Goal: Task Accomplishment & Management: Manage account settings

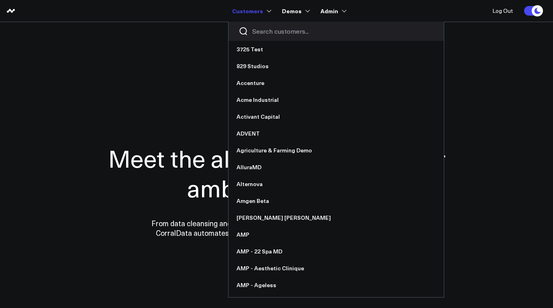
click at [261, 33] on input "Search customers input" at bounding box center [342, 31] width 181 height 9
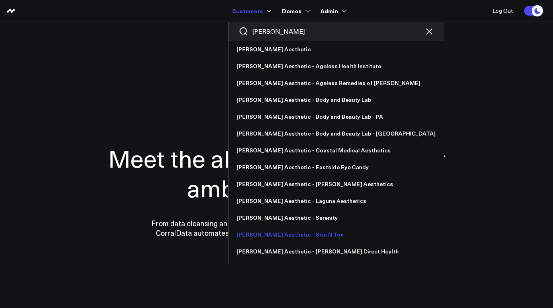
type input "annie"
click at [283, 234] on link "[PERSON_NAME] Aesthetic - Skin N Tox" at bounding box center [335, 234] width 215 height 17
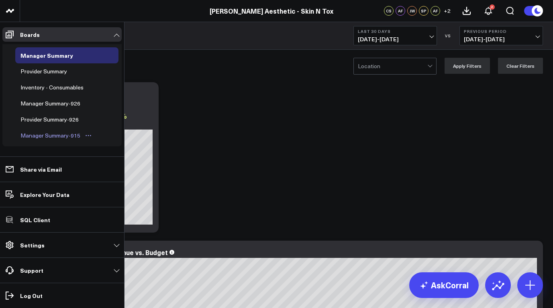
scroll to position [142, 0]
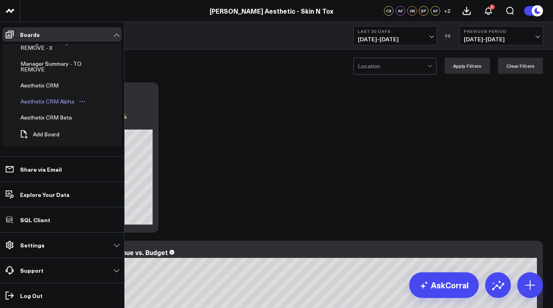
click at [47, 103] on div "Aesthetix CRM Alpha" at bounding box center [47, 102] width 58 height 10
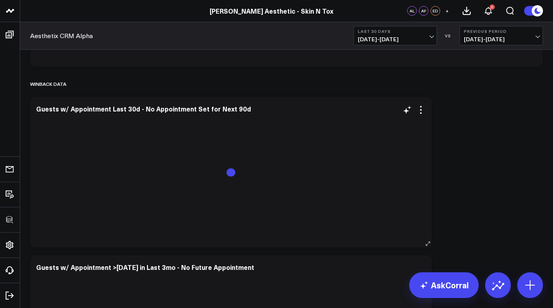
scroll to position [3315, 0]
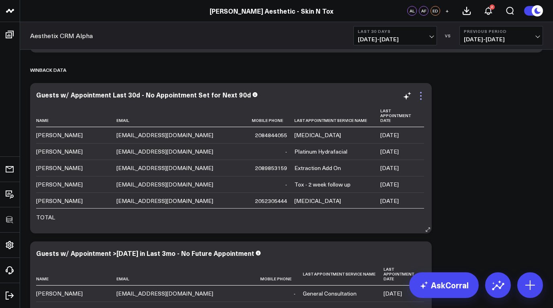
click at [421, 94] on icon at bounding box center [421, 96] width 10 height 10
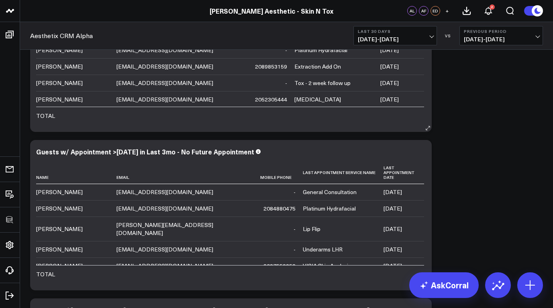
scroll to position [3288, 0]
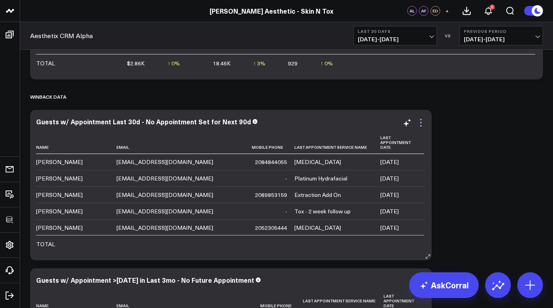
click at [420, 120] on icon at bounding box center [421, 123] width 10 height 10
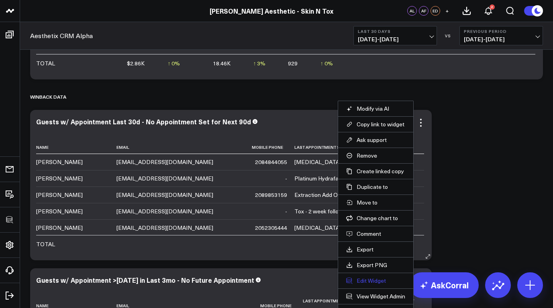
scroll to position [3378, 0]
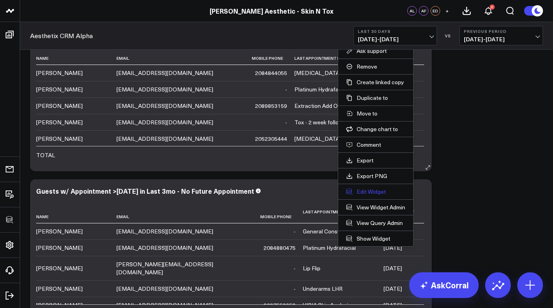
click at [373, 191] on button "Edit Widget" at bounding box center [375, 191] width 59 height 7
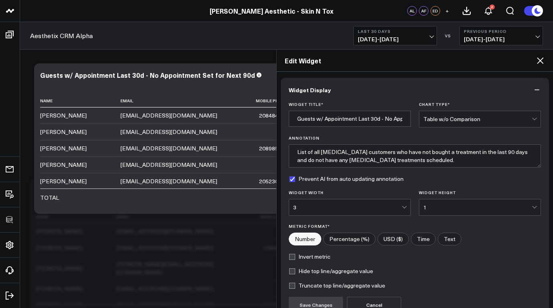
scroll to position [79, 0]
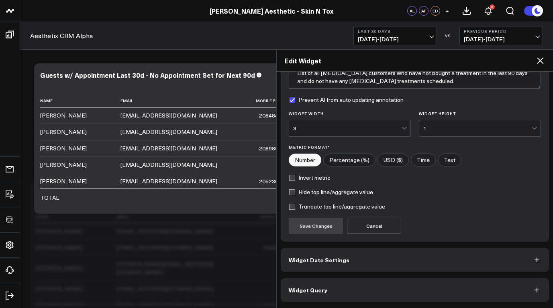
click at [365, 287] on button "Widget Query" at bounding box center [415, 290] width 268 height 24
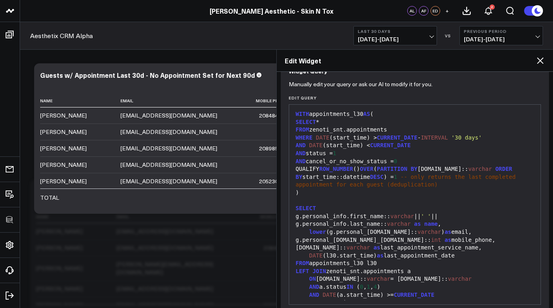
scroll to position [114, 0]
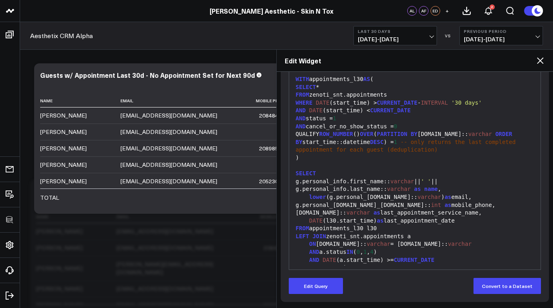
click at [437, 208] on div "g.personal_info.mobile_phone.number:: int as mobile_phone," at bounding box center [414, 206] width 243 height 8
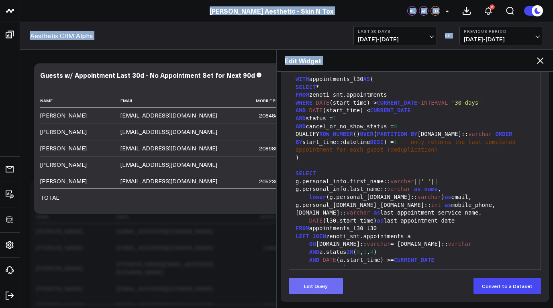
click at [328, 283] on button "Edit Query" at bounding box center [316, 286] width 54 height 16
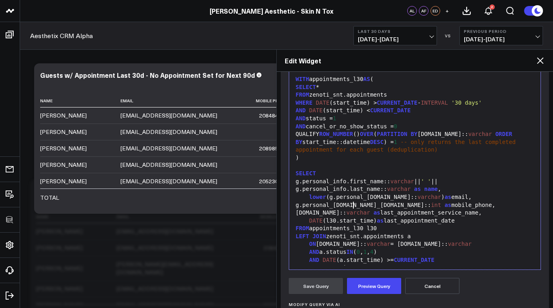
click at [352, 204] on div "g.personal_info.mobile_phone.number:: int as mobile_phone," at bounding box center [414, 206] width 243 height 8
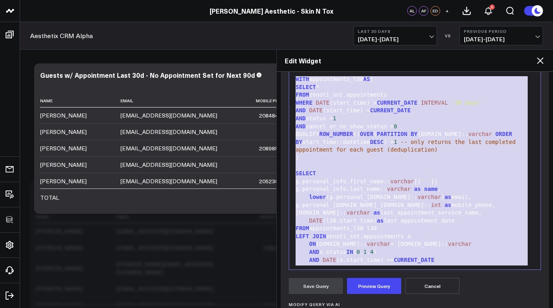
copy div "WITH appointments_l30 AS ( SELECT * FROM zenoti_snt.appointments WHERE DATE (st…"
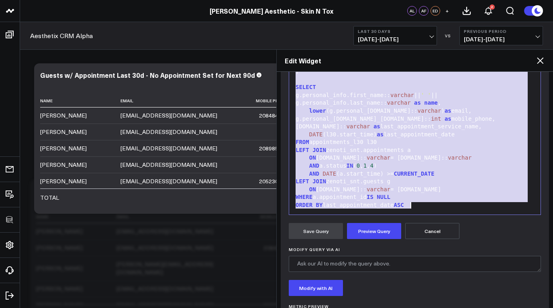
scroll to position [161, 0]
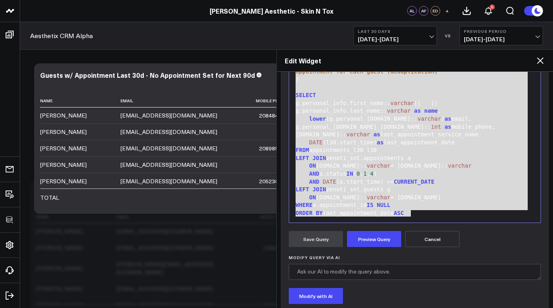
click at [437, 242] on button "Cancel" at bounding box center [432, 239] width 54 height 16
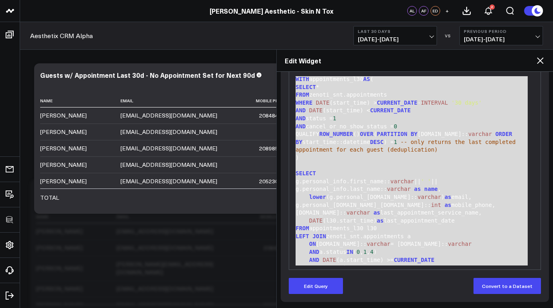
scroll to position [0, 0]
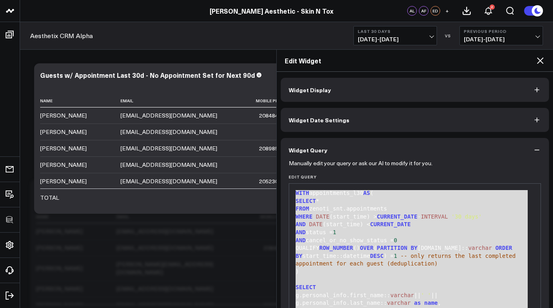
click at [369, 91] on button "Widget Display" at bounding box center [415, 90] width 268 height 24
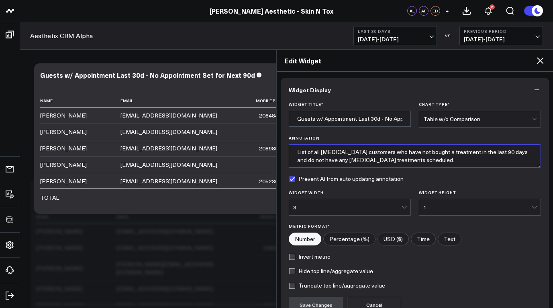
click at [372, 159] on textarea "List of all [MEDICAL_DATA] customers who have not bought a treatment in the las…" at bounding box center [415, 156] width 252 height 23
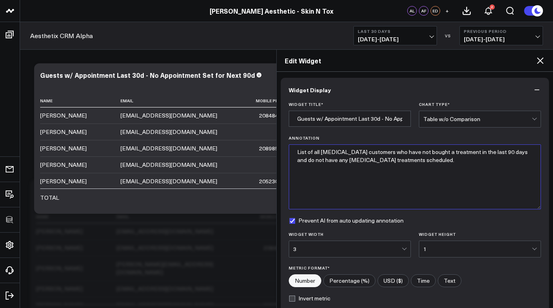
drag, startPoint x: 535, startPoint y: 165, endPoint x: 534, endPoint y: 208, distance: 42.2
click at [534, 208] on textarea "List of all [MEDICAL_DATA] customers who have not bought a treatment in the las…" at bounding box center [415, 177] width 252 height 65
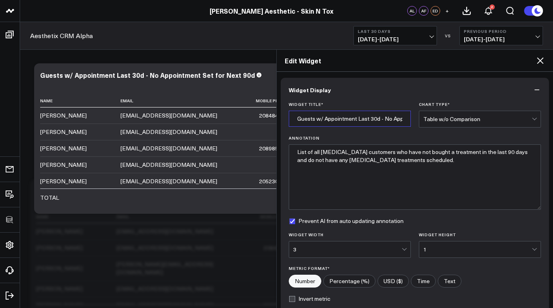
click at [338, 118] on input "Guests w/ Appointment Last 30d - No Appointment Set for Next 90d" at bounding box center [350, 119] width 122 height 16
click at [293, 220] on label "Prevent AI from auto updating annotation" at bounding box center [346, 221] width 115 height 6
click at [293, 220] on input "Prevent AI from auto updating annotation" at bounding box center [292, 221] width 6 height 6
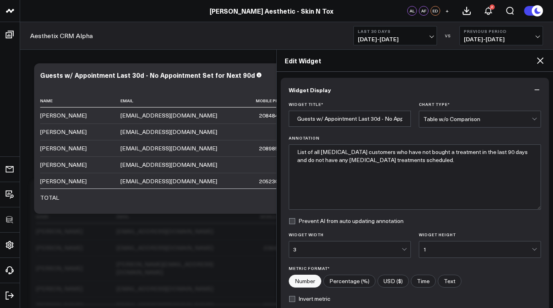
checkbox input "false"
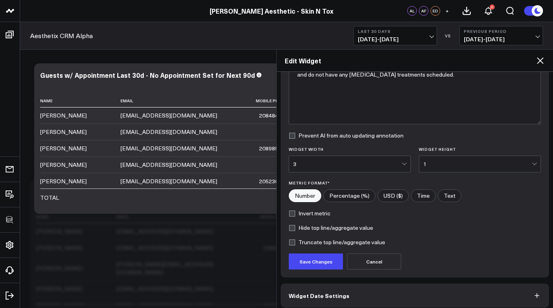
scroll to position [121, 0]
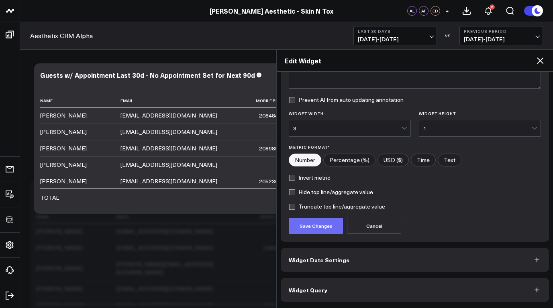
click at [319, 226] on button "Save Changes" at bounding box center [316, 226] width 54 height 16
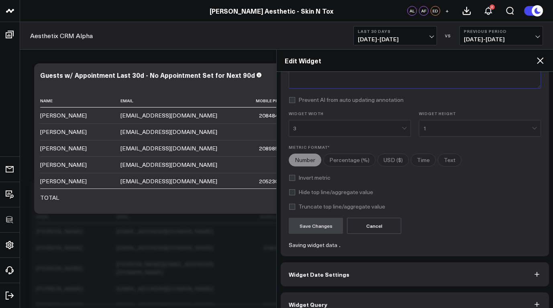
click at [386, 89] on textarea "List of all [MEDICAL_DATA] customers who have not bought a treatment in the las…" at bounding box center [415, 55] width 252 height 65
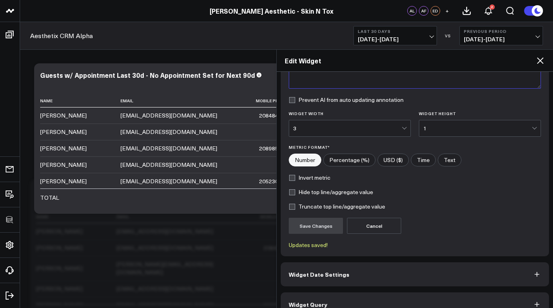
scroll to position [0, 0]
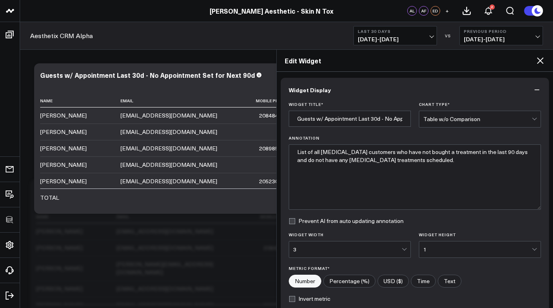
click at [540, 60] on icon at bounding box center [540, 61] width 10 height 10
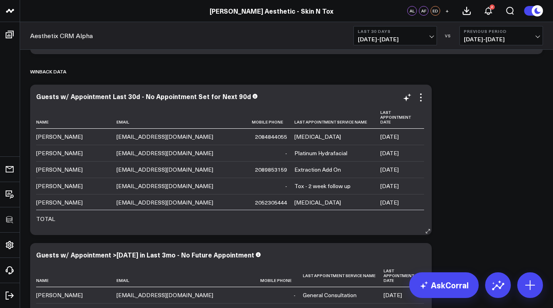
scroll to position [3305, 0]
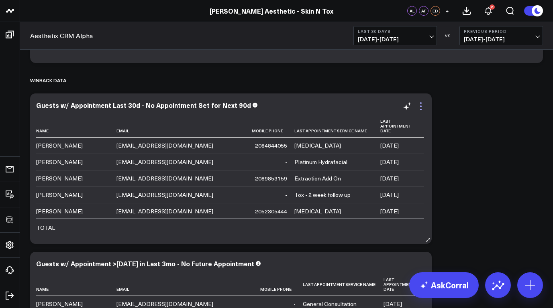
click at [423, 105] on icon at bounding box center [421, 107] width 10 height 10
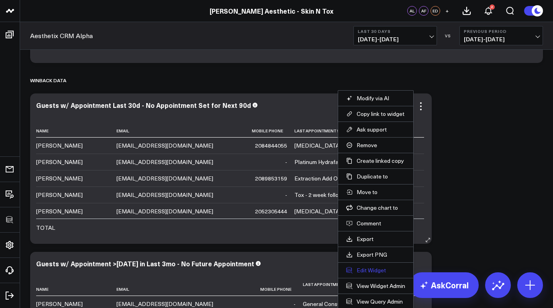
click at [373, 271] on button "Edit Widget" at bounding box center [375, 270] width 59 height 7
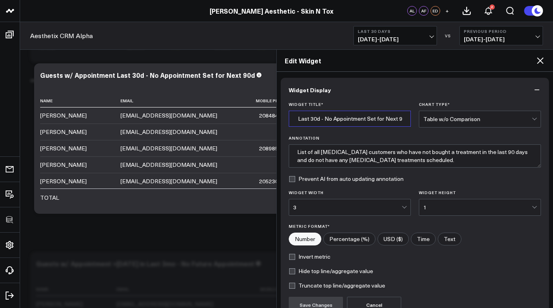
scroll to position [0, 67]
drag, startPoint x: 368, startPoint y: 121, endPoint x: 419, endPoint y: 121, distance: 50.6
click at [419, 121] on div "Widget Title * Guests w/ Appointment Last 30d - No Appointment Set for Next 90d…" at bounding box center [415, 115] width 252 height 26
click at [344, 120] on input "Guests w/ Appointment Last 30d - No Appointment Set for Next 90d" at bounding box center [350, 119] width 122 height 16
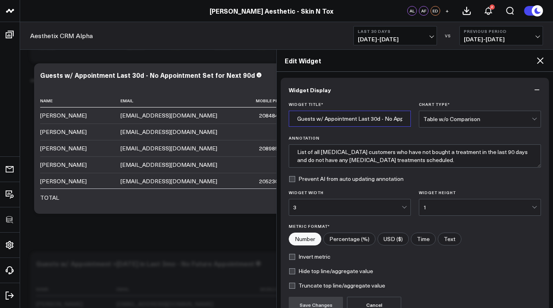
drag, startPoint x: 357, startPoint y: 120, endPoint x: 278, endPoint y: 119, distance: 79.5
click at [278, 119] on div "Widget Display Widget Title * Guests w/ Appointment Last 30d - No Appointment S…" at bounding box center [415, 190] width 276 height 236
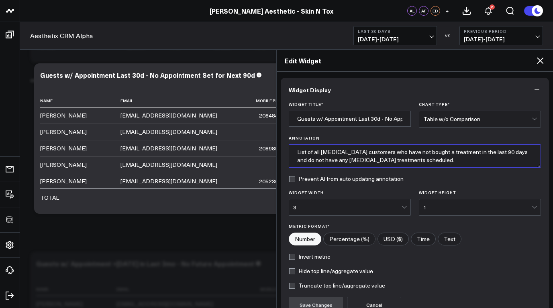
click at [477, 152] on textarea "List of all [MEDICAL_DATA] customers who have not bought a treatment in the las…" at bounding box center [415, 156] width 252 height 23
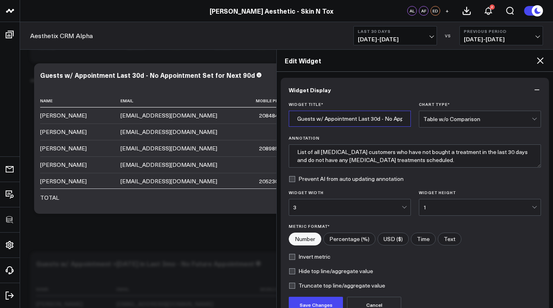
scroll to position [0, 67]
drag, startPoint x: 380, startPoint y: 120, endPoint x: 433, endPoint y: 122, distance: 53.0
click at [433, 122] on div "Widget Title * Guests w/ Appointment Last 30d - No Appointment Set for Next 90d…" at bounding box center [415, 115] width 252 height 26
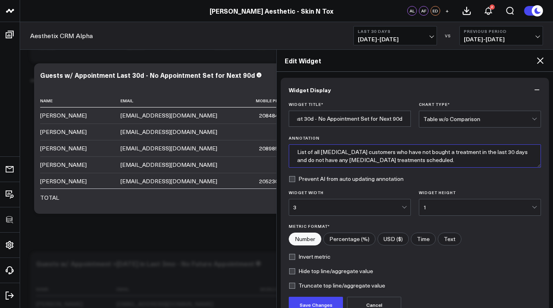
scroll to position [0, 0]
click at [415, 162] on textarea "List of all Botox customers who have not bought a treatment in the last 30 days…" at bounding box center [415, 156] width 252 height 23
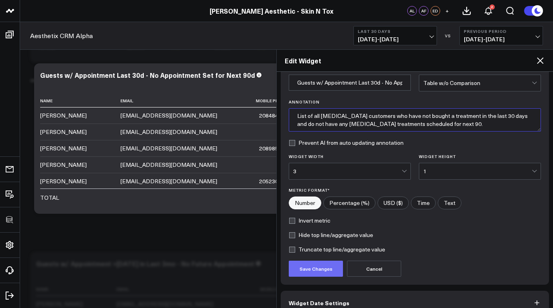
scroll to position [43, 0]
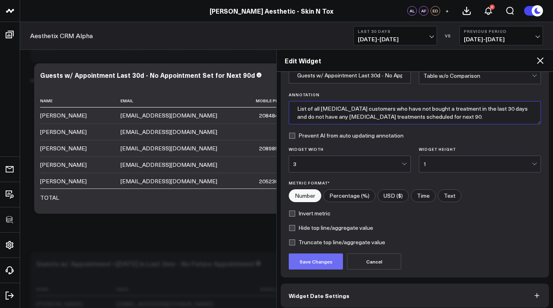
type textarea "List of all Botox customers who have not bought a treatment in the last 30 days…"
click at [331, 258] on button "Save Changes" at bounding box center [316, 262] width 54 height 16
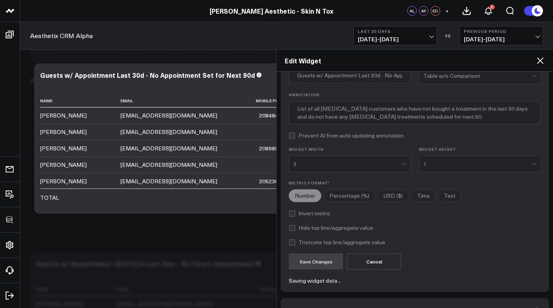
scroll to position [0, 0]
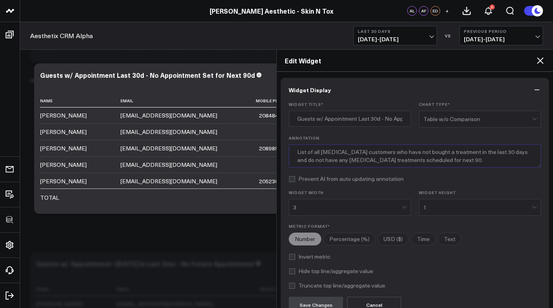
click at [353, 157] on textarea "List of all Botox customers who have not bought a treatment in the last 30 days…" at bounding box center [415, 156] width 252 height 23
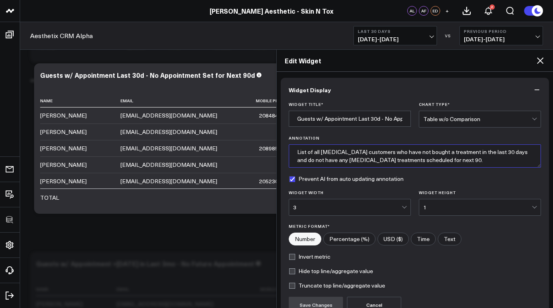
checkbox input "true"
click at [357, 152] on textarea "List of all Botox customers who have not bought a treatment in the last 30 days…" at bounding box center [415, 156] width 252 height 23
click at [359, 154] on textarea "List of all Botox customers who have not bought a treatment in the last 30 days…" at bounding box center [415, 156] width 252 height 23
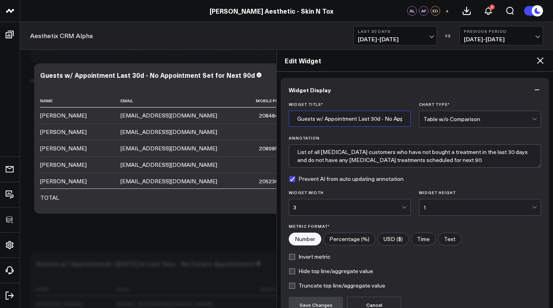
click at [339, 122] on input "Guests w/ Appointment Last 30d - No Appointment Set for Next 90d" at bounding box center [350, 119] width 122 height 16
click at [346, 118] on input "Guests w/ Appointment Last 30d - No Appointment Set for Next 90d" at bounding box center [350, 119] width 122 height 16
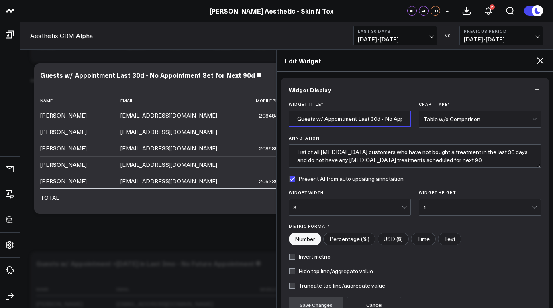
click at [346, 118] on input "Guests w/ Appointment Last 30d - No Appointment Set for Next 90d" at bounding box center [350, 119] width 122 height 16
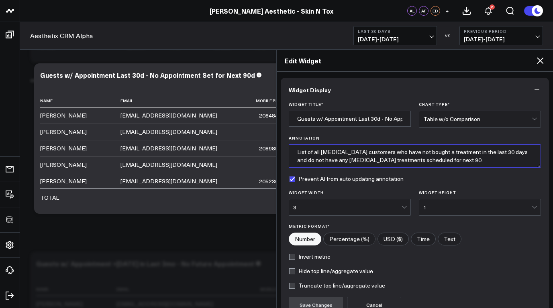
click at [320, 155] on textarea "List of all Botox customers who have not bought a treatment in the last 30 days…" at bounding box center [415, 156] width 252 height 23
click at [537, 59] on icon at bounding box center [540, 61] width 10 height 10
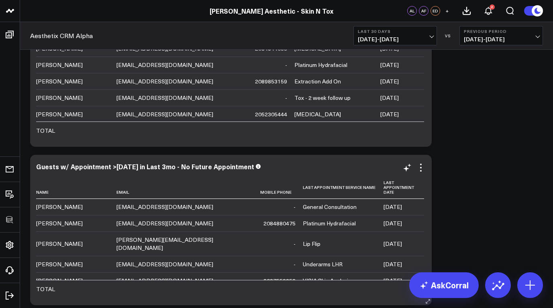
scroll to position [3417, 0]
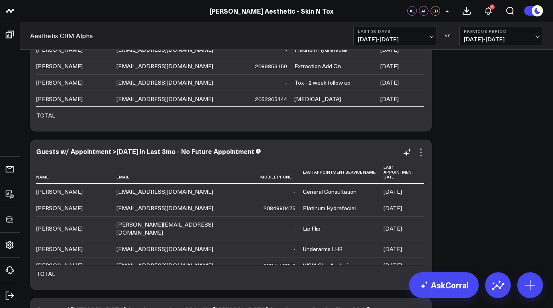
click at [421, 150] on icon at bounding box center [421, 153] width 10 height 10
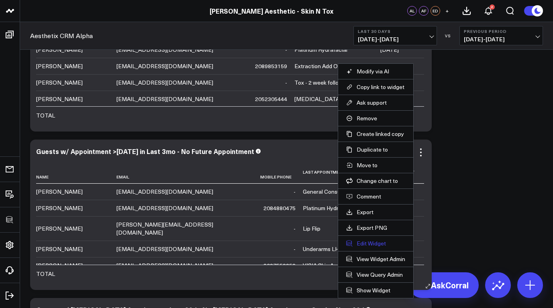
click at [370, 242] on button "Edit Widget" at bounding box center [375, 243] width 59 height 7
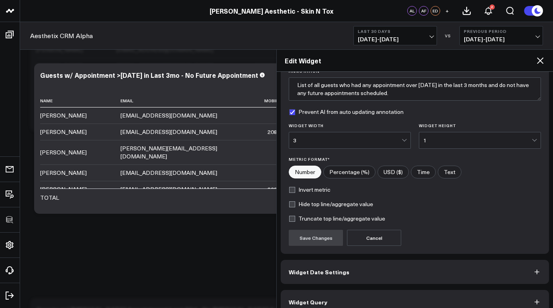
scroll to position [79, 0]
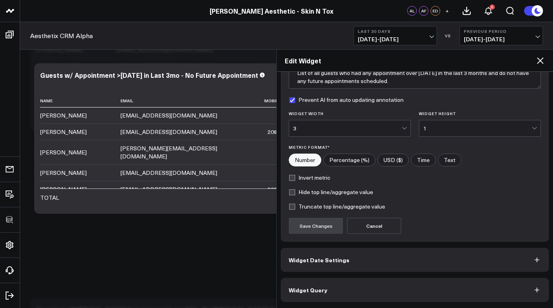
click at [368, 289] on button "Widget Query" at bounding box center [415, 290] width 268 height 24
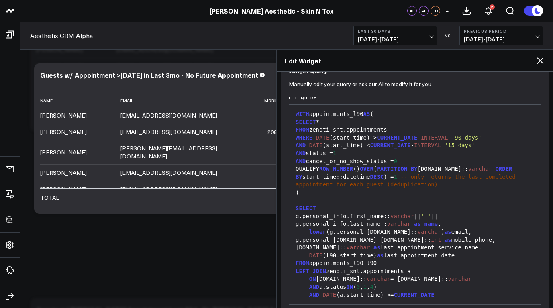
click at [450, 238] on span "as" at bounding box center [447, 240] width 7 height 6
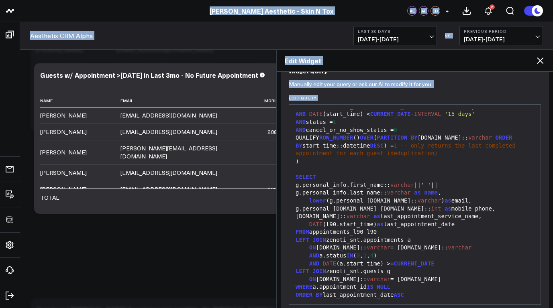
scroll to position [114, 0]
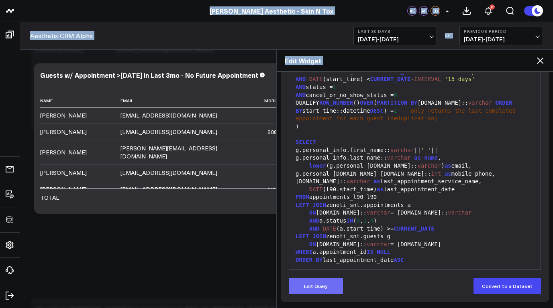
click at [323, 289] on button "Edit Query" at bounding box center [316, 286] width 54 height 16
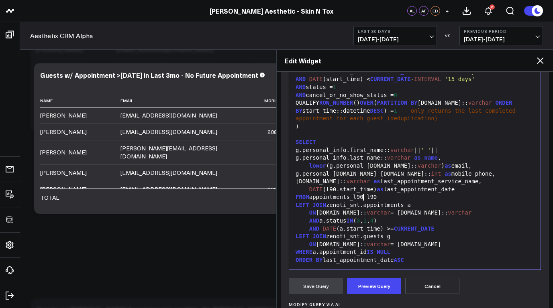
click at [364, 198] on div "FROM appointments_l90 l90" at bounding box center [414, 198] width 243 height 8
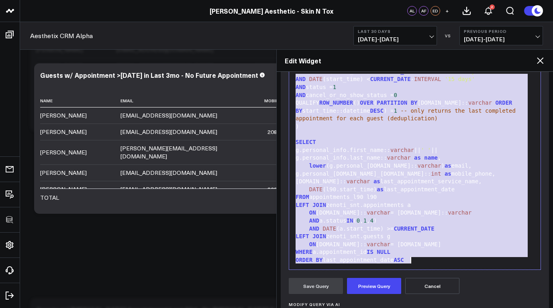
copy div "WITH appointments_l90 AS ( SELECT * FROM zenoti_snt.appointments WHERE DATE (st…"
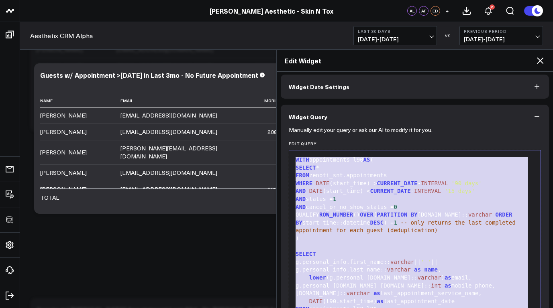
scroll to position [0, 0]
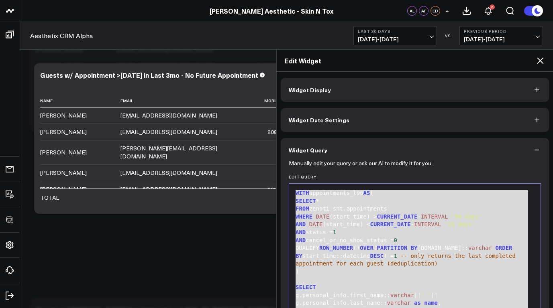
click at [323, 87] on span "Widget Display" at bounding box center [310, 90] width 42 height 6
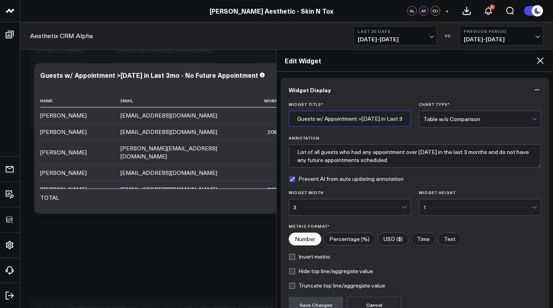
click at [332, 117] on input "Guests w/ Appointment >[DATE] in Last 3mo - No Future Appointment" at bounding box center [350, 119] width 122 height 16
click at [374, 157] on textarea "List of all guests who had any appointment over 15 days ago in the last 3 month…" at bounding box center [415, 156] width 252 height 23
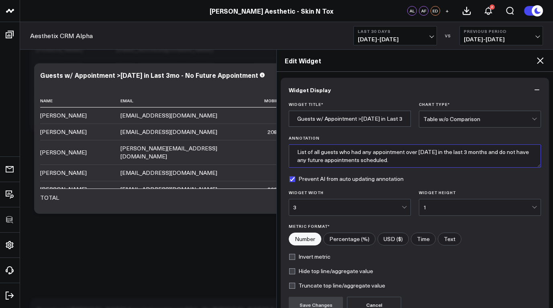
click at [374, 157] on textarea "List of all guests who had any appointment over 15 days ago in the last 3 month…" at bounding box center [415, 156] width 252 height 23
click at [541, 61] on icon at bounding box center [540, 60] width 6 height 6
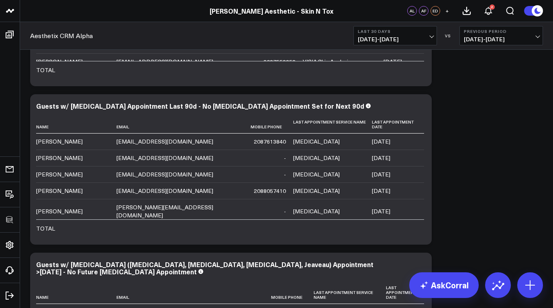
scroll to position [3758, 0]
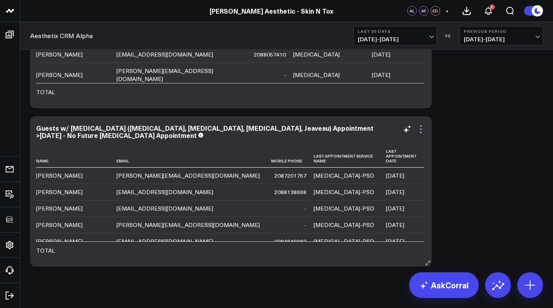
click at [422, 130] on icon at bounding box center [421, 129] width 10 height 10
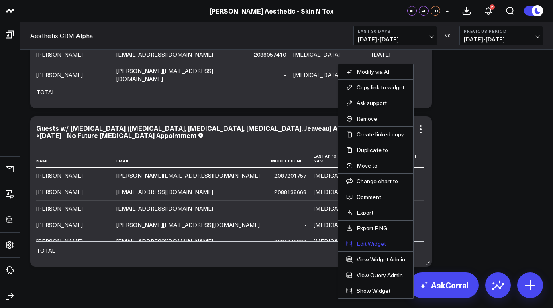
click at [374, 243] on button "Edit Widget" at bounding box center [375, 243] width 59 height 7
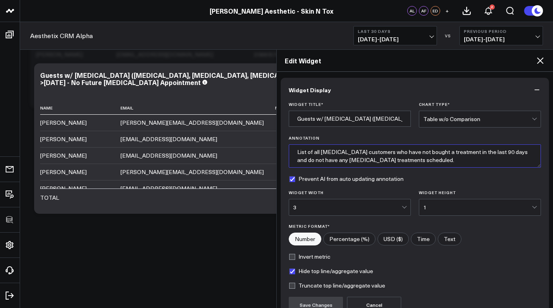
click at [361, 158] on textarea "List of all [MEDICAL_DATA] customers who have not bought a treatment in the las…" at bounding box center [415, 156] width 252 height 23
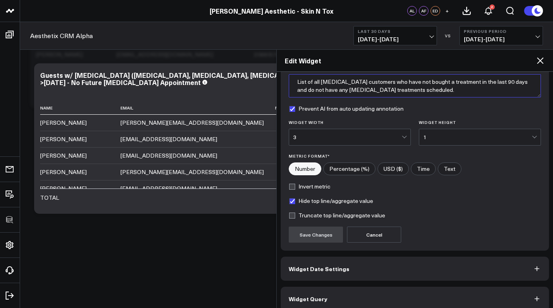
scroll to position [79, 0]
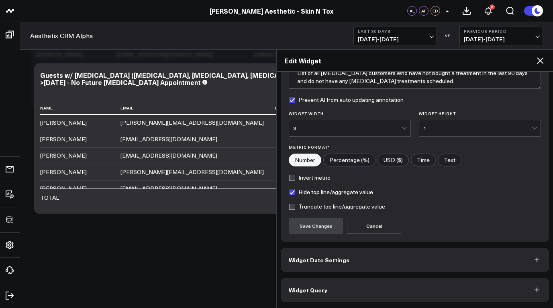
click at [344, 291] on button "Widget Query" at bounding box center [415, 290] width 268 height 24
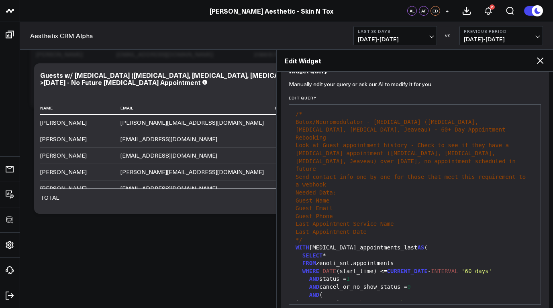
scroll to position [36, 0]
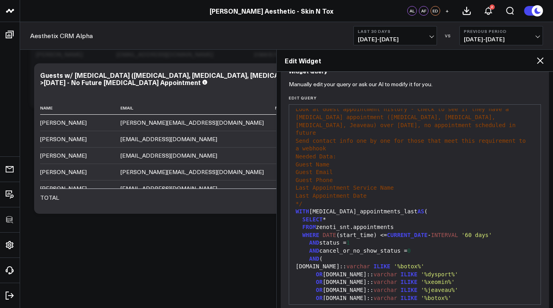
click at [428, 232] on span "CURRENT_DATE" at bounding box center [407, 235] width 41 height 6
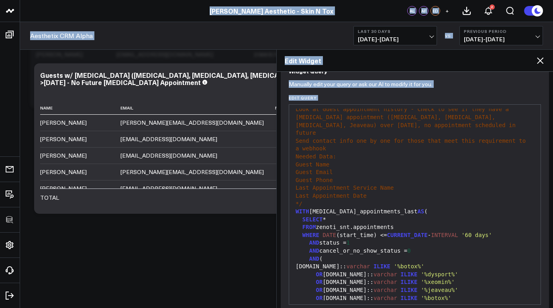
click at [375, 192] on div "Last Appointment Date" at bounding box center [414, 196] width 243 height 8
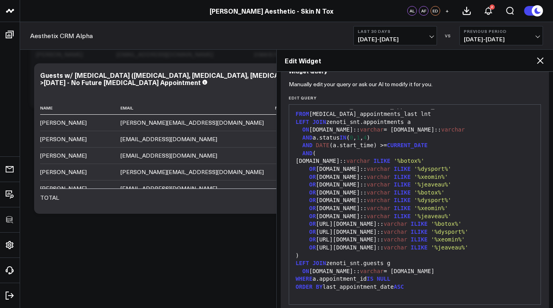
scroll to position [114, 0]
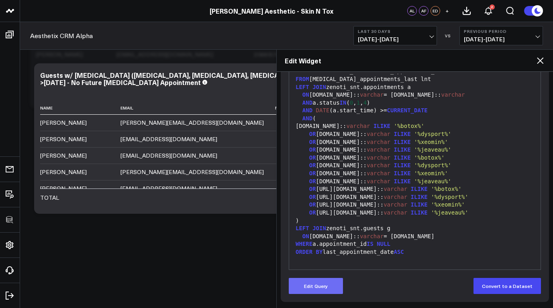
click at [339, 287] on button "Edit Query" at bounding box center [316, 286] width 54 height 16
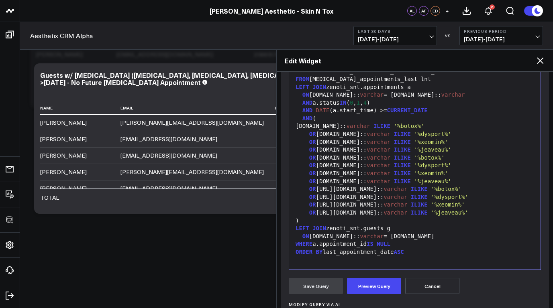
click at [381, 169] on div "OR a.service.category.name:: varchar ILIKE '%dysport%'" at bounding box center [414, 166] width 243 height 8
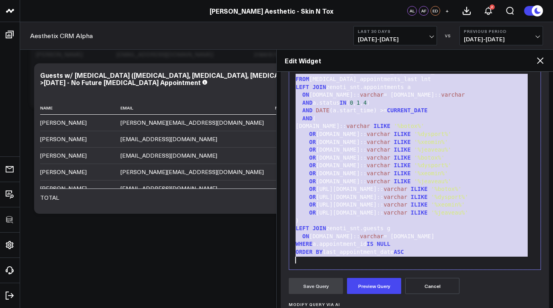
copy div "AND status = 1 AND cancel_or_no_show_status = 0 AND ( service.name:: varchar IL…"
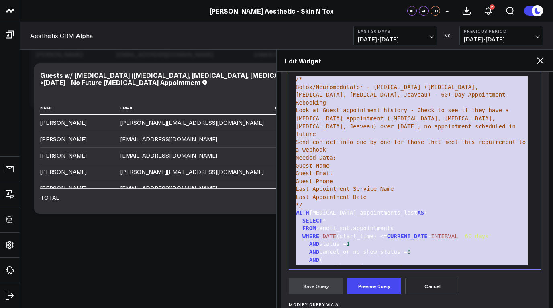
scroll to position [0, 0]
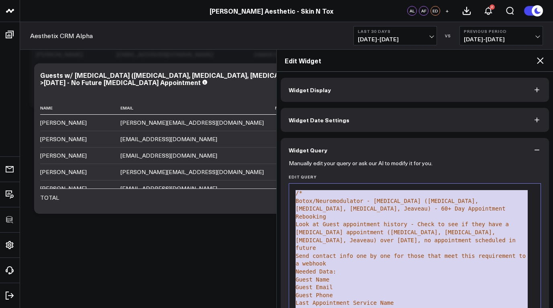
click at [334, 90] on button "Widget Display" at bounding box center [415, 90] width 268 height 24
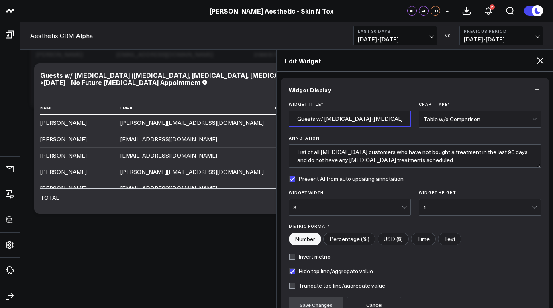
click at [335, 119] on input "Guests w/ [MEDICAL_DATA] ([MEDICAL_DATA], [MEDICAL_DATA], [MEDICAL_DATA], Jeave…" at bounding box center [350, 119] width 122 height 16
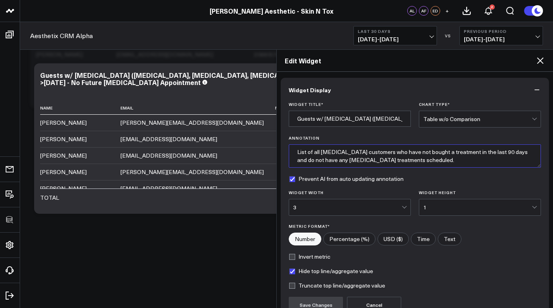
click at [318, 153] on textarea "List of all [MEDICAL_DATA] customers who have not bought a treatment in the las…" at bounding box center [415, 156] width 252 height 23
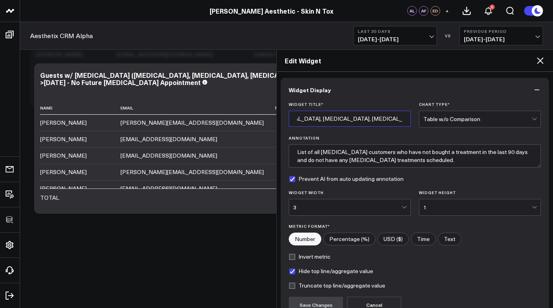
scroll to position [0, 189]
drag, startPoint x: 358, startPoint y: 119, endPoint x: 424, endPoint y: 120, distance: 66.7
click at [424, 120] on div "Widget Title * Guests w/ [MEDICAL_DATA] ([MEDICAL_DATA], [MEDICAL_DATA], [MEDIC…" at bounding box center [415, 115] width 252 height 26
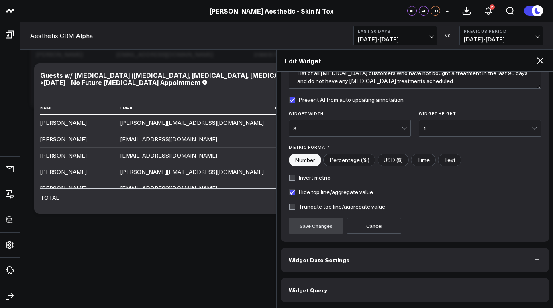
scroll to position [0, 0]
click at [379, 284] on button "Widget Query" at bounding box center [415, 290] width 268 height 24
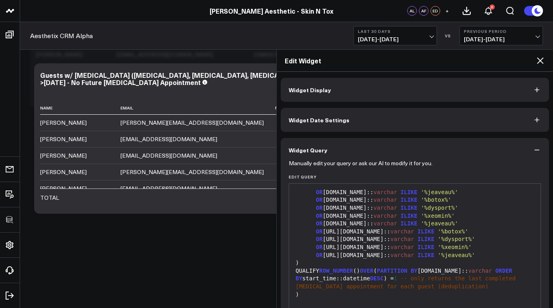
scroll to position [192, 0]
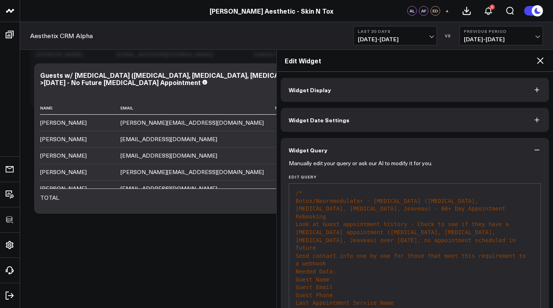
click at [363, 90] on button "Widget Display" at bounding box center [415, 90] width 268 height 24
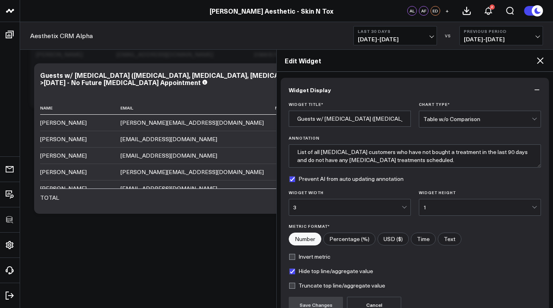
click at [291, 178] on label "Prevent AI from auto updating annotation" at bounding box center [346, 179] width 115 height 6
click at [291, 178] on input "Prevent AI from auto updating annotation" at bounding box center [292, 179] width 6 height 6
checkbox input "false"
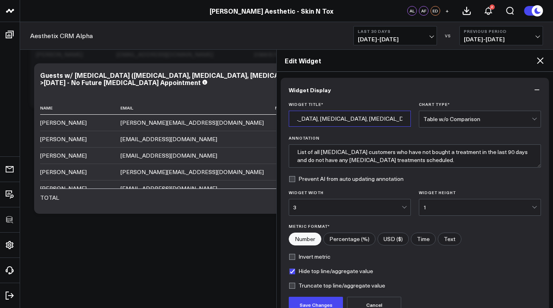
scroll to position [0, 189]
drag, startPoint x: 358, startPoint y: 120, endPoint x: 425, endPoint y: 124, distance: 67.6
click at [426, 124] on div "Widget Title * Guests w/ [MEDICAL_DATA] ([MEDICAL_DATA], [MEDICAL_DATA], [MEDIC…" at bounding box center [415, 115] width 252 height 26
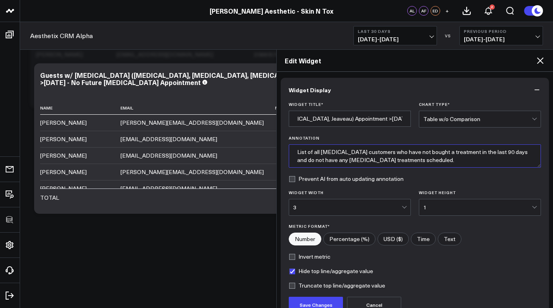
scroll to position [0, 0]
click at [478, 153] on textarea "List of all [MEDICAL_DATA] customers who have not bought a treatment in the las…" at bounding box center [415, 156] width 252 height 23
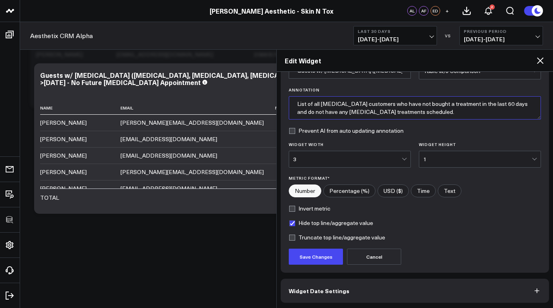
scroll to position [79, 0]
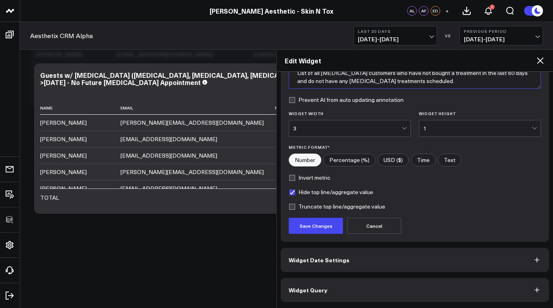
type textarea "List of all [MEDICAL_DATA] customers who have not bought a treatment in the las…"
click at [389, 289] on button "Widget Query" at bounding box center [415, 290] width 268 height 24
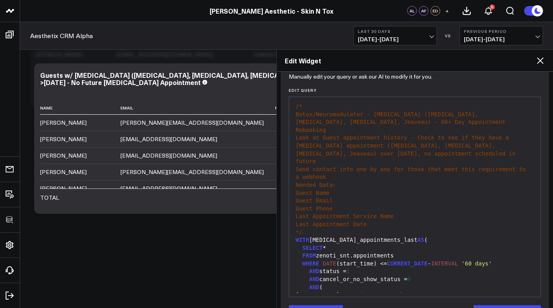
scroll to position [0, 0]
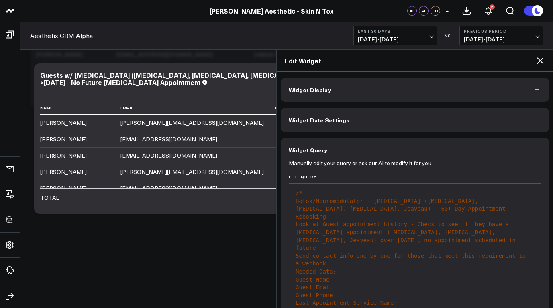
click at [373, 91] on button "Widget Display" at bounding box center [415, 90] width 268 height 24
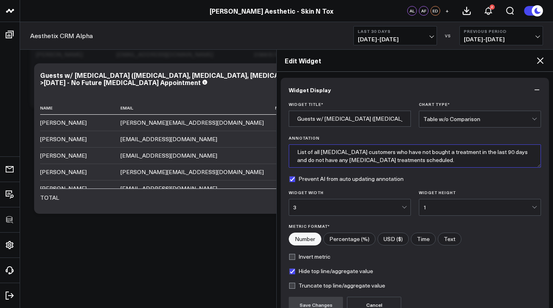
drag, startPoint x: 405, startPoint y: 161, endPoint x: 295, endPoint y: 143, distance: 111.4
click at [295, 143] on div "Annotation List of all [MEDICAL_DATA] customers who have not bought a treatment…" at bounding box center [415, 152] width 252 height 32
click at [477, 153] on textarea "List of all [MEDICAL_DATA] customers who have not bought a treatment in the las…" at bounding box center [415, 156] width 252 height 23
type textarea "List of all [MEDICAL_DATA] customers who have not bought a treatment in the las…"
click at [291, 177] on label "Prevent AI from auto updating annotation" at bounding box center [346, 179] width 115 height 6
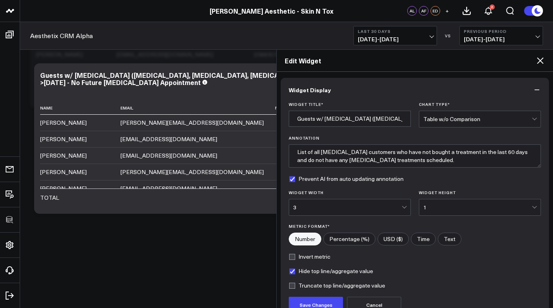
click at [291, 177] on input "Prevent AI from auto updating annotation" at bounding box center [292, 179] width 6 height 6
click at [328, 302] on button "Save Changes" at bounding box center [316, 305] width 54 height 16
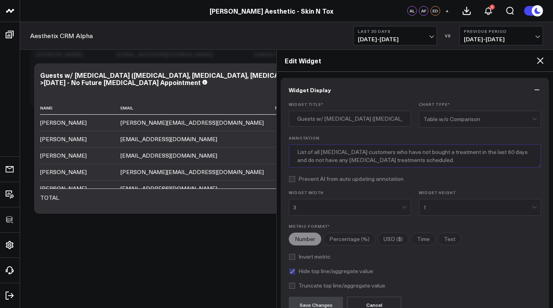
click at [297, 145] on textarea "List of all [MEDICAL_DATA] customers who have not bought a treatment in the las…" at bounding box center [415, 156] width 252 height 23
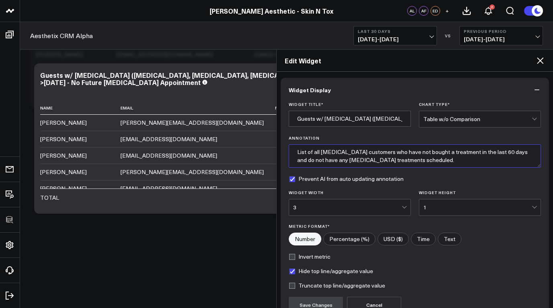
checkbox input "true"
click at [540, 62] on icon at bounding box center [540, 61] width 10 height 10
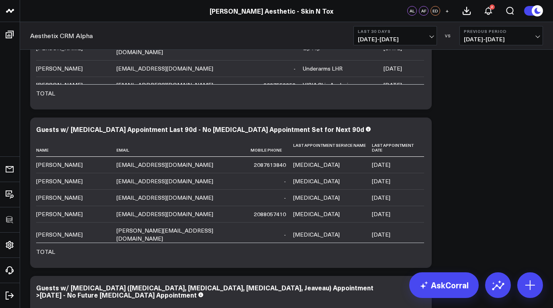
scroll to position [3612, 0]
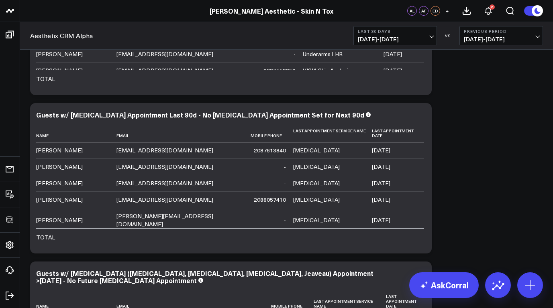
click at [0, 0] on icon at bounding box center [0, 0] width 0 height 0
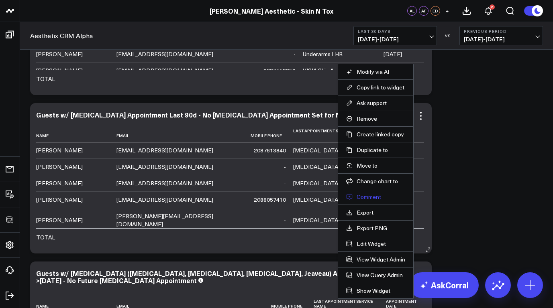
click at [368, 198] on button "Comment" at bounding box center [375, 197] width 59 height 7
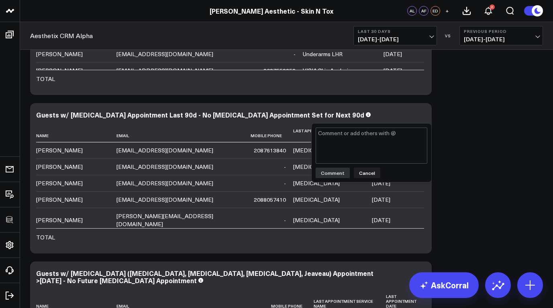
click at [353, 149] on textarea at bounding box center [372, 146] width 112 height 36
type textarea "@[PERSON_NAME] - we don't need this one anymore right?"
click at [336, 173] on button "Comment" at bounding box center [333, 173] width 34 height 10
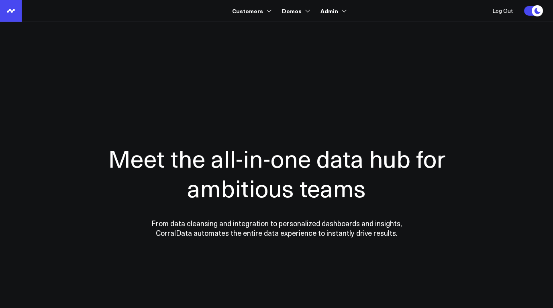
click at [10, 10] on use at bounding box center [11, 11] width 8 height 4
click at [8, 10] on use at bounding box center [11, 11] width 8 height 4
